Goal: Entertainment & Leisure: Consume media (video, audio)

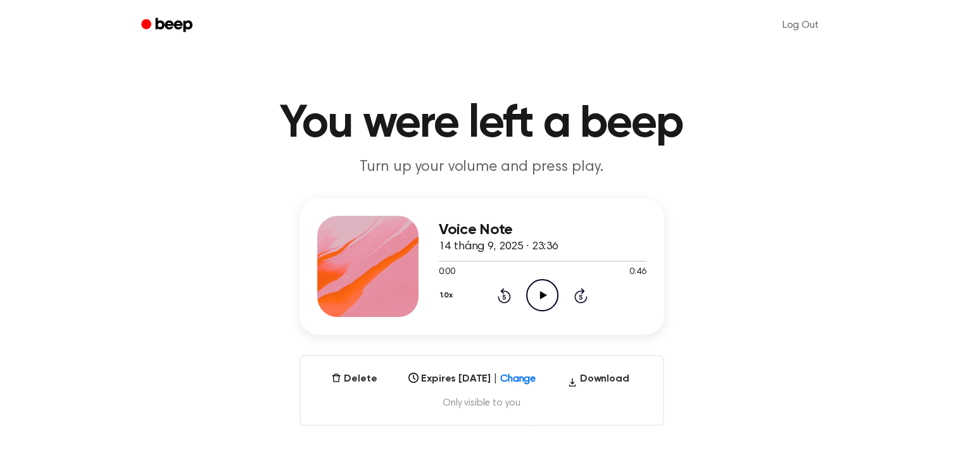
click at [539, 291] on icon "Play Audio" at bounding box center [542, 295] width 32 height 32
click at [537, 287] on icon "Play Audio" at bounding box center [542, 295] width 32 height 32
click at [539, 287] on icon "Pause Audio" at bounding box center [542, 295] width 32 height 32
click at [542, 299] on icon "Play Audio" at bounding box center [542, 295] width 32 height 32
click at [468, 261] on div at bounding box center [466, 261] width 54 height 1
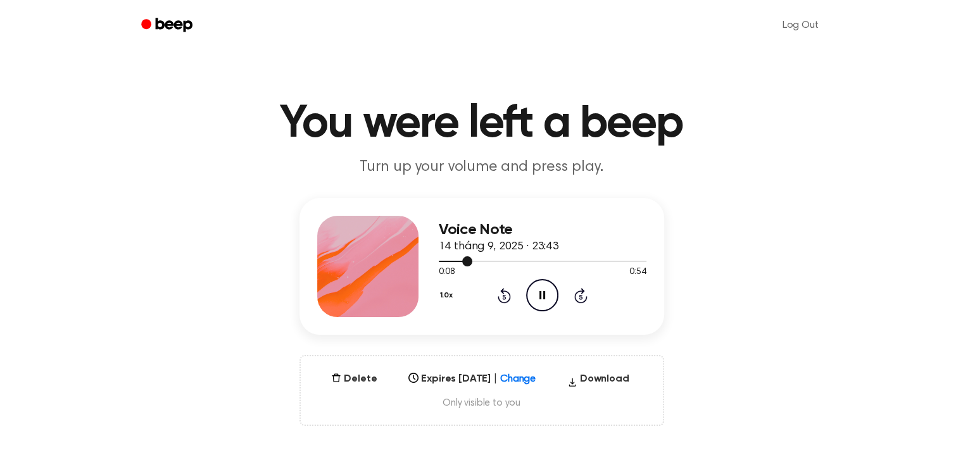
click at [458, 258] on div at bounding box center [543, 261] width 208 height 10
click at [548, 293] on icon "Pause Audio" at bounding box center [542, 295] width 32 height 32
click at [539, 289] on icon "Play Audio" at bounding box center [542, 295] width 32 height 32
click at [545, 289] on icon "Pause Audio" at bounding box center [542, 295] width 32 height 32
click at [525, 256] on div at bounding box center [543, 261] width 208 height 10
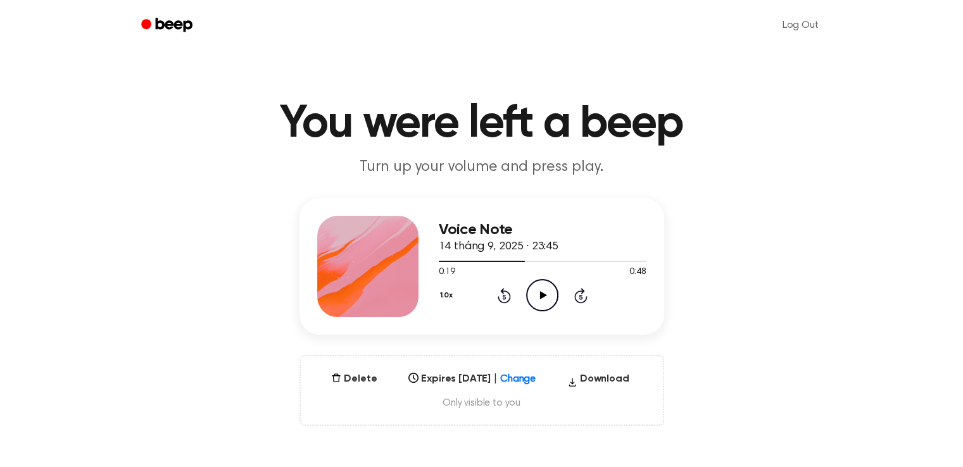
click at [532, 299] on icon "Play Audio" at bounding box center [542, 295] width 32 height 32
click at [502, 258] on div at bounding box center [543, 261] width 208 height 10
click at [492, 261] on div at bounding box center [475, 261] width 72 height 1
click at [546, 303] on icon "Pause Audio" at bounding box center [542, 295] width 32 height 32
click at [534, 300] on icon "Play Audio" at bounding box center [542, 295] width 32 height 32
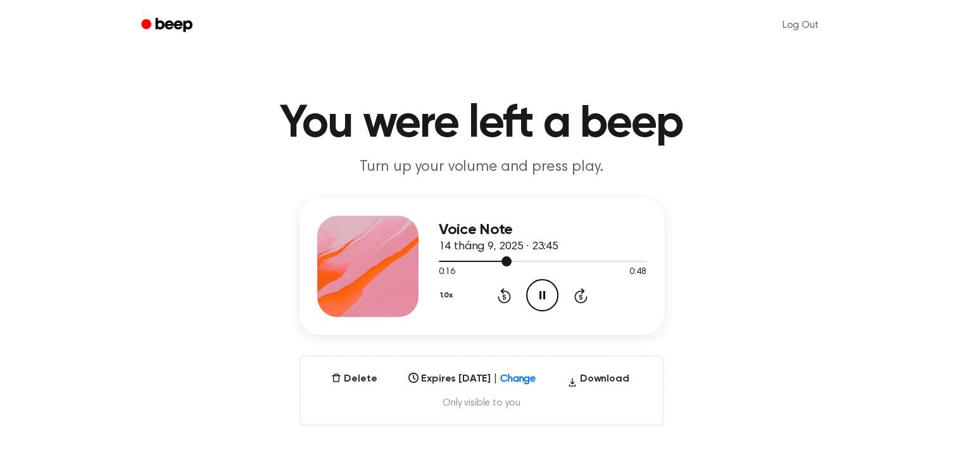
click at [529, 263] on div at bounding box center [543, 261] width 208 height 10
click at [546, 300] on icon "Pause Audio" at bounding box center [542, 295] width 32 height 32
click at [577, 256] on div at bounding box center [543, 261] width 208 height 10
click at [530, 287] on icon "Play Audio" at bounding box center [542, 295] width 32 height 32
click at [564, 299] on div "1.0x Rewind 5 seconds Pause Audio Skip 5 seconds" at bounding box center [543, 295] width 208 height 32
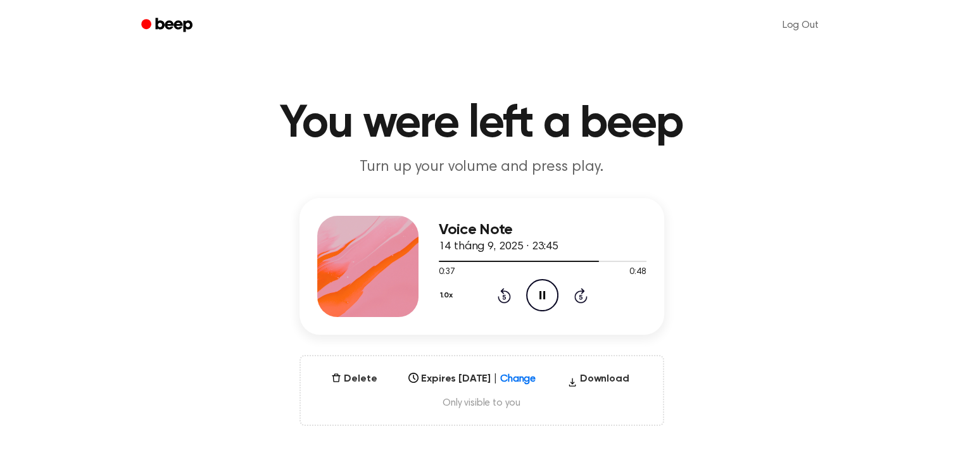
click at [536, 290] on icon "Pause Audio" at bounding box center [542, 295] width 32 height 32
click at [534, 291] on icon "Play Audio" at bounding box center [542, 295] width 32 height 32
